Goal: Information Seeking & Learning: Compare options

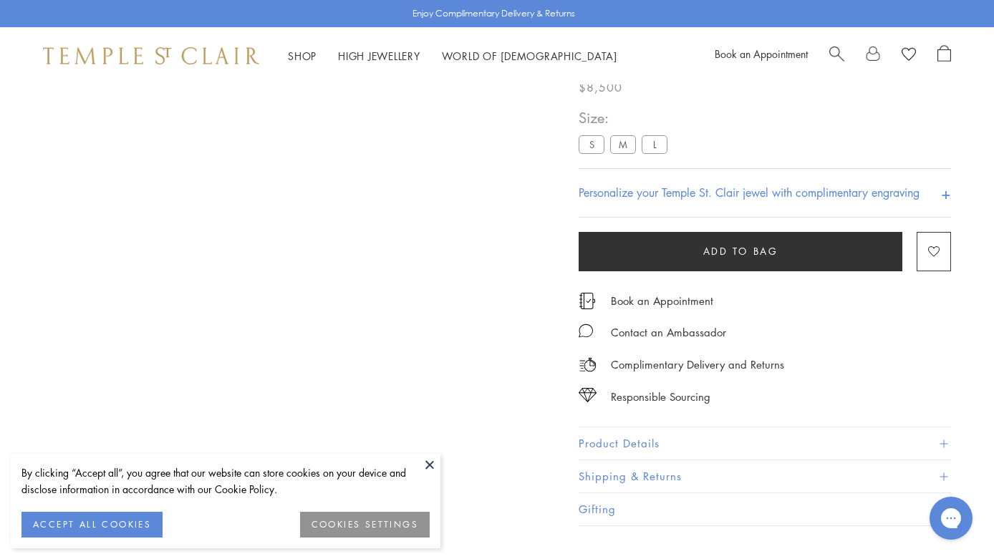
scroll to position [84, 0]
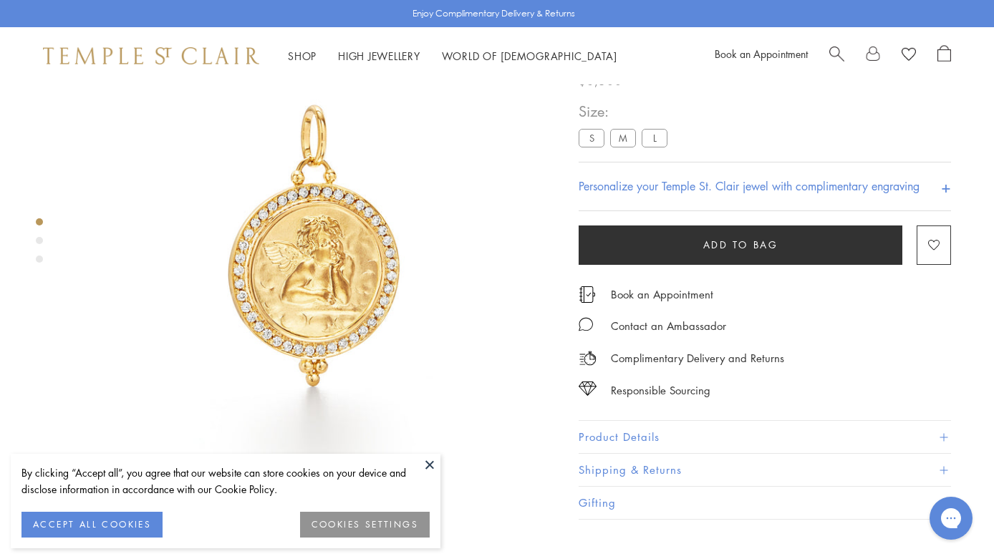
click at [109, 520] on button "ACCEPT ALL COOKIES" at bounding box center [91, 525] width 141 height 26
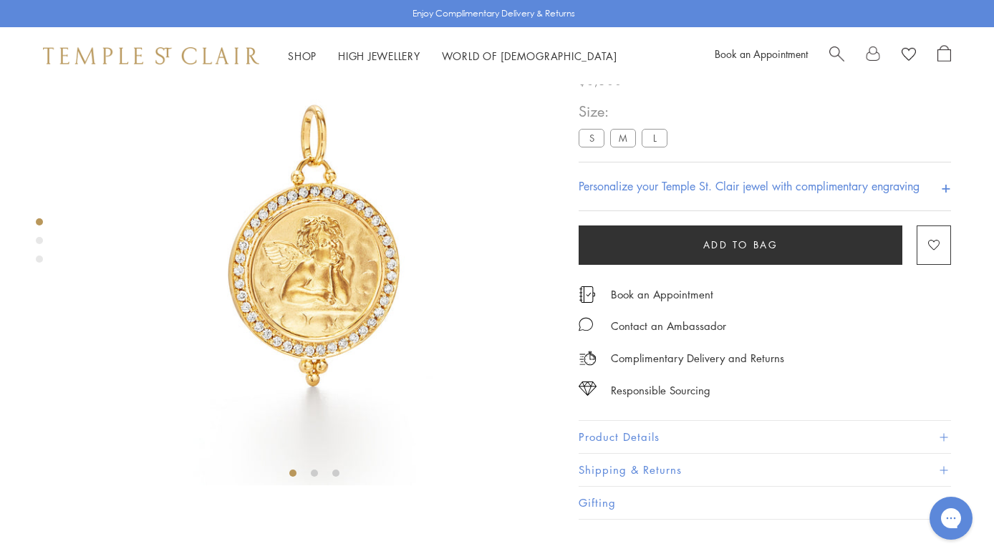
click at [621, 147] on label "M" at bounding box center [623, 138] width 26 height 18
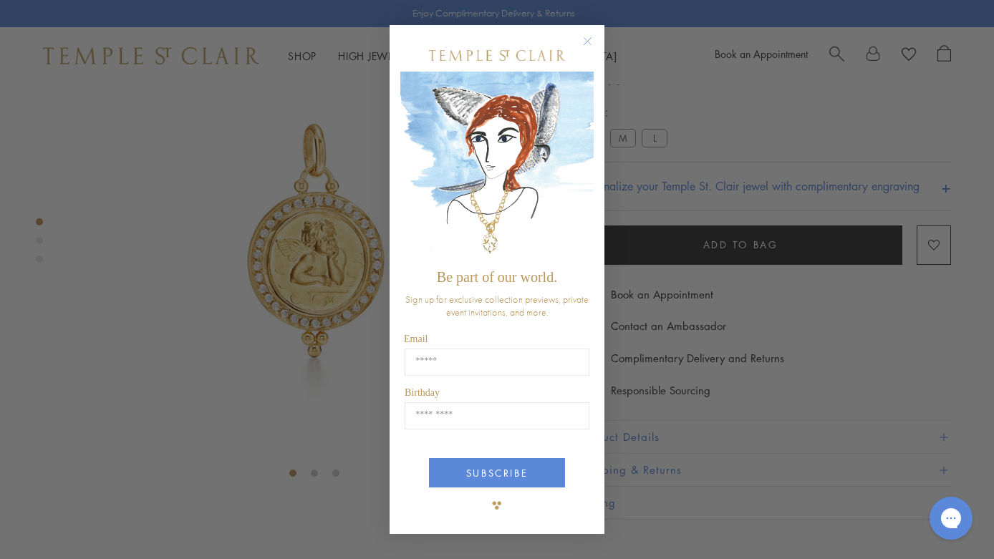
click at [583, 32] on icon "Close dialog" at bounding box center [587, 41] width 18 height 18
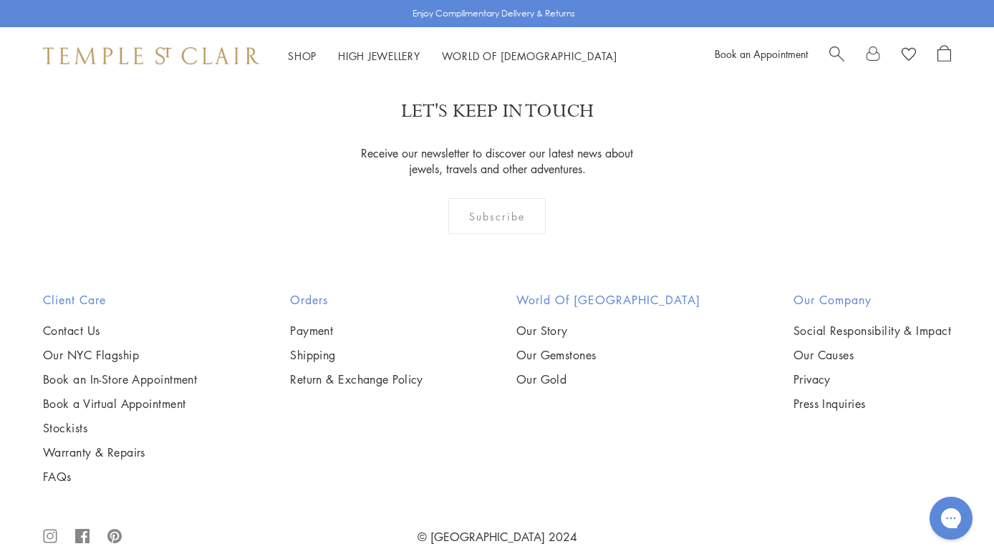
scroll to position [1485, 0]
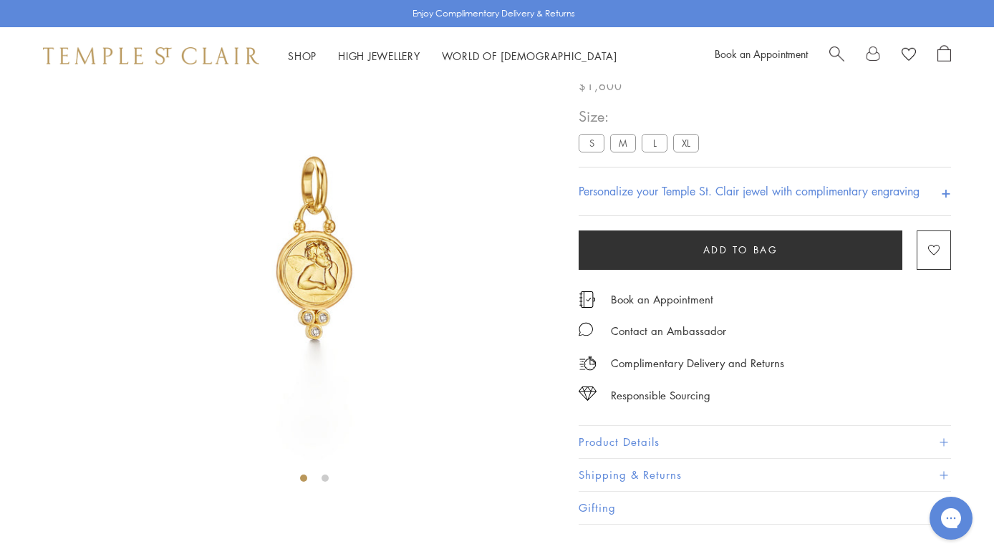
scroll to position [84, 0]
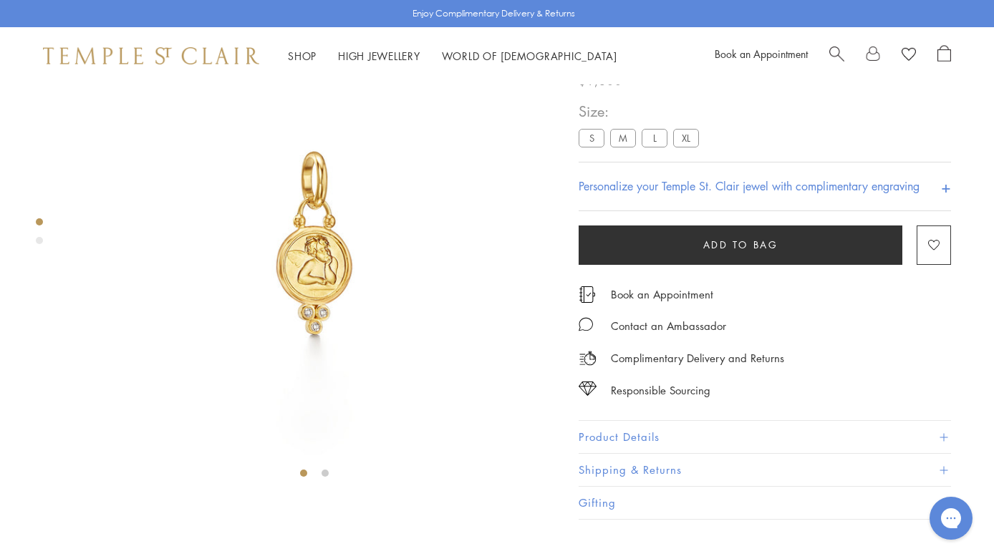
click at [624, 147] on label "M" at bounding box center [623, 138] width 26 height 18
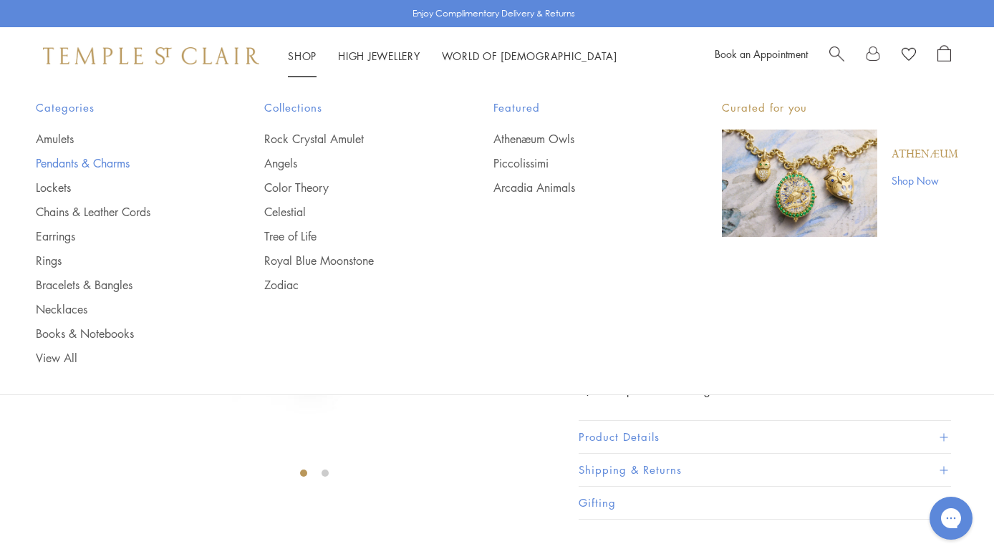
click at [59, 167] on link "Pendants & Charms" at bounding box center [121, 163] width 171 height 16
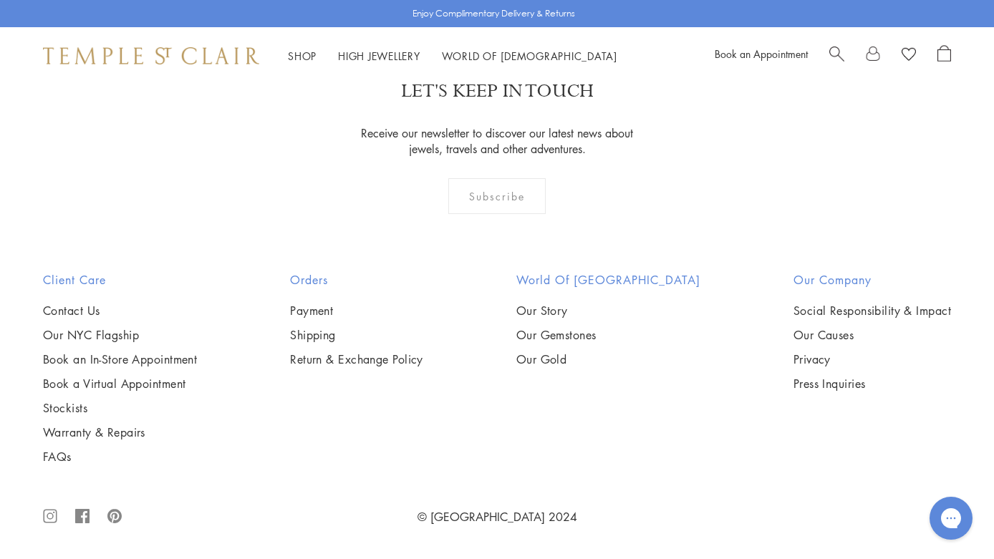
scroll to position [8225, 0]
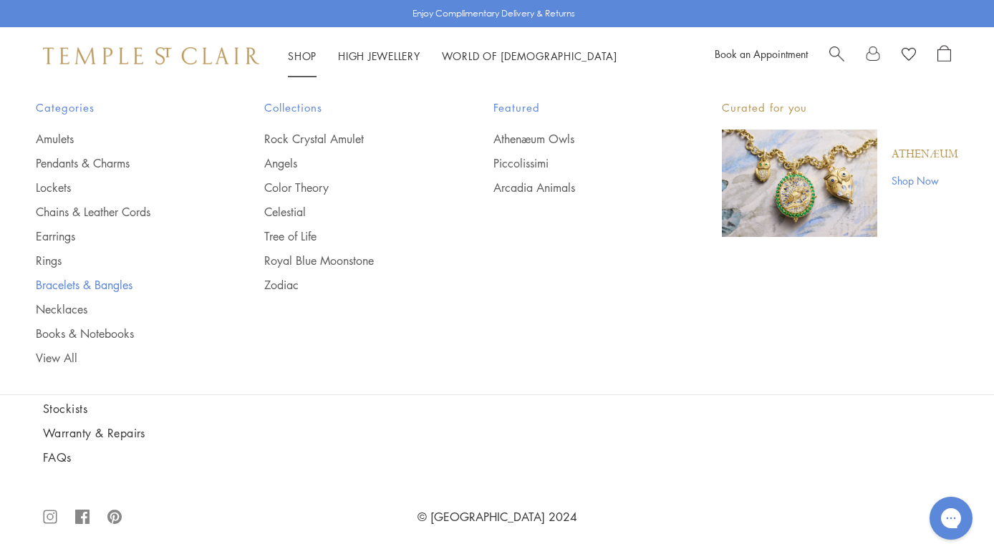
click at [59, 288] on link "Bracelets & Bangles" at bounding box center [121, 285] width 171 height 16
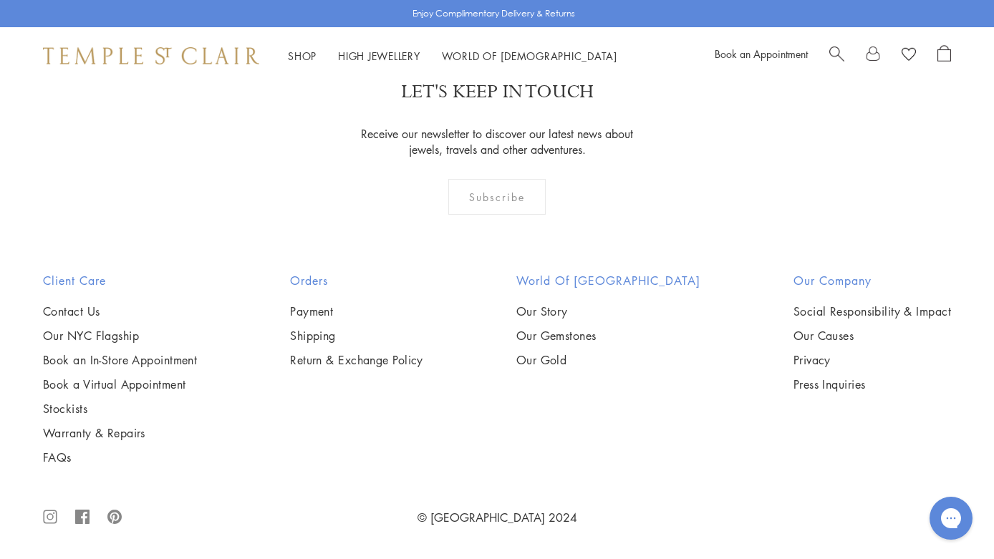
scroll to position [4849, 0]
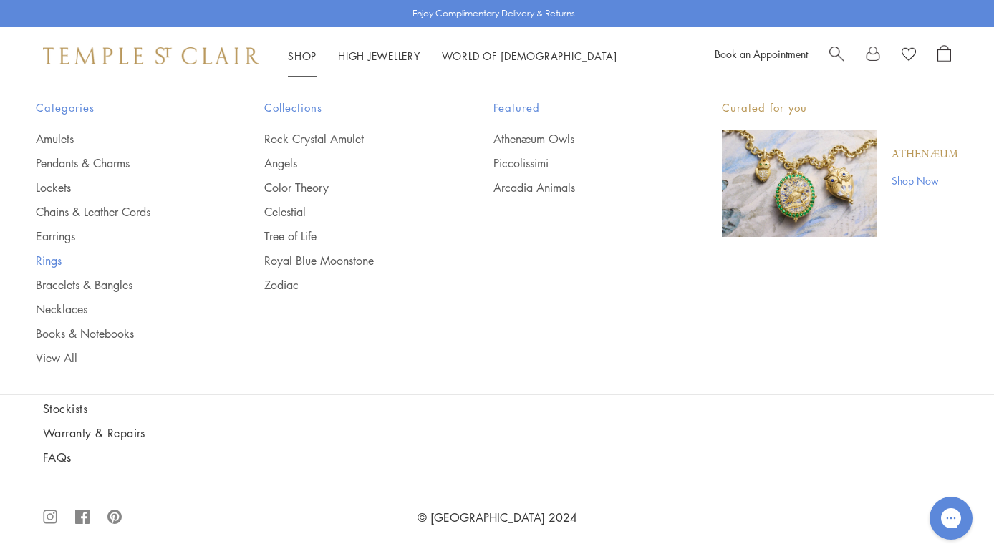
click at [42, 261] on link "Rings" at bounding box center [121, 261] width 171 height 16
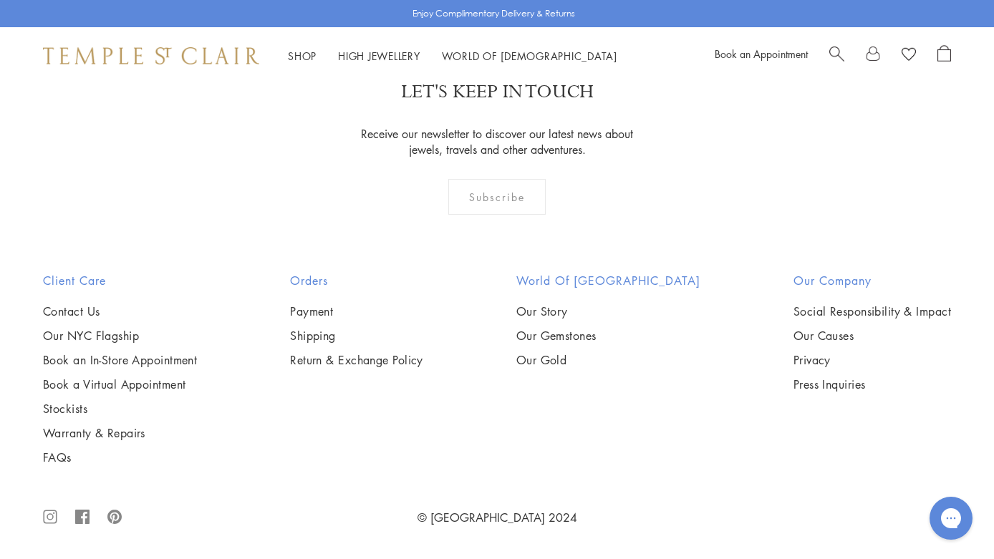
scroll to position [6247, 0]
